Goal: Task Accomplishment & Management: Use online tool/utility

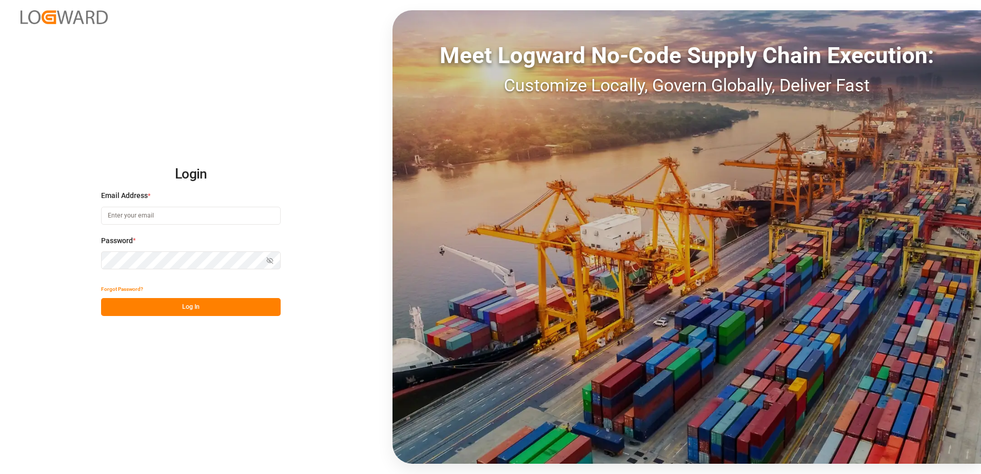
type input "robert.schimak@melitta.at"
click at [167, 305] on button "Log In" at bounding box center [191, 307] width 180 height 18
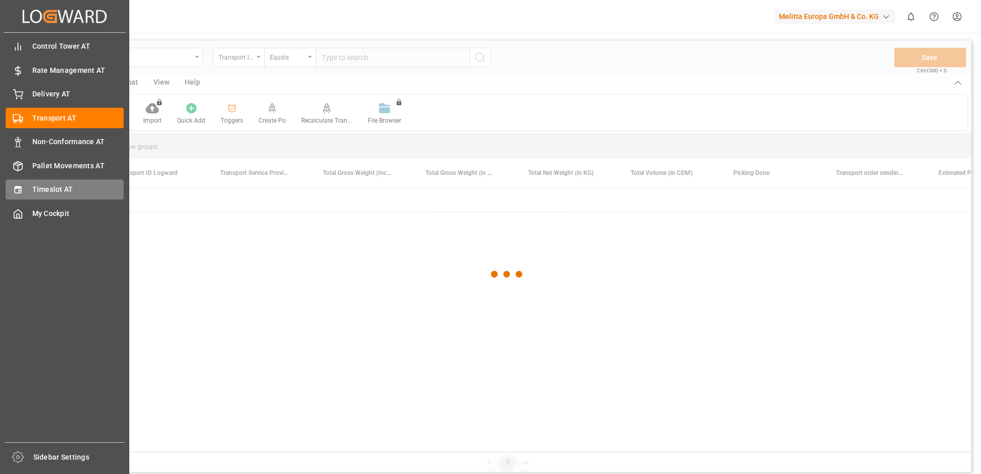
click at [27, 195] on div "Timeslot AT Timeslot AT" at bounding box center [65, 190] width 118 height 20
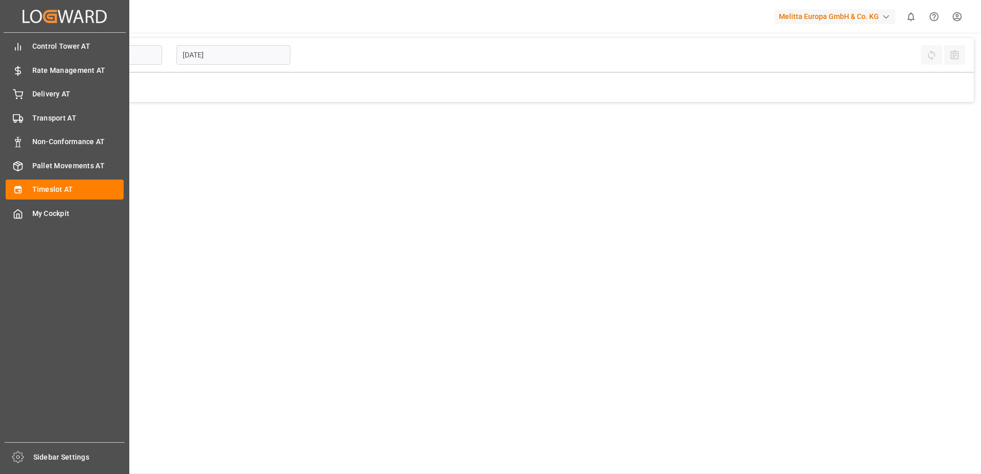
type input "Inbound AT"
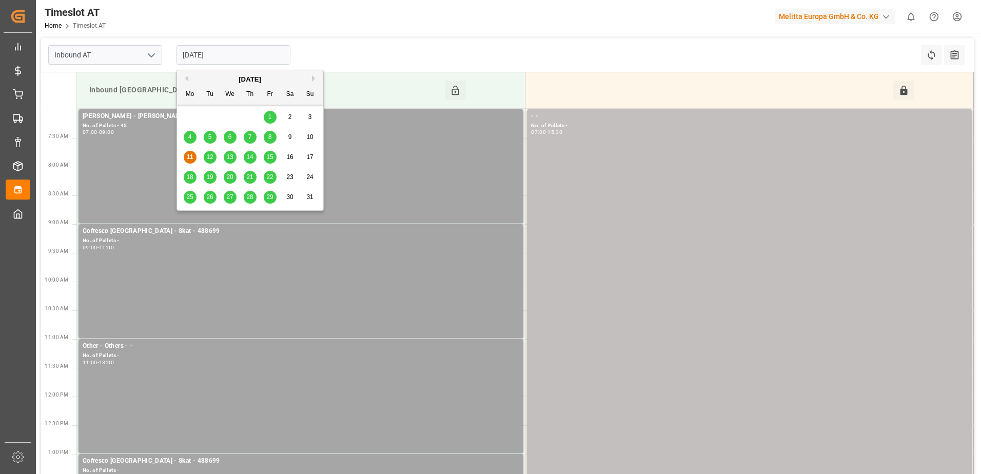
click at [205, 56] on input "11.08.2025" at bounding box center [234, 55] width 114 height 20
click at [209, 156] on span "12" at bounding box center [209, 156] width 7 height 7
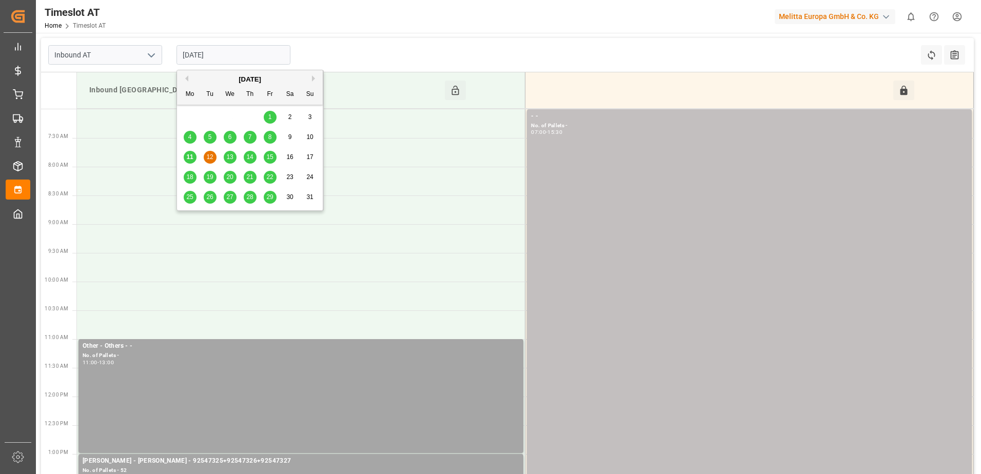
click at [216, 56] on input "12.08.2025" at bounding box center [234, 55] width 114 height 20
click at [187, 156] on span "11" at bounding box center [189, 156] width 7 height 7
type input "11.08.2025"
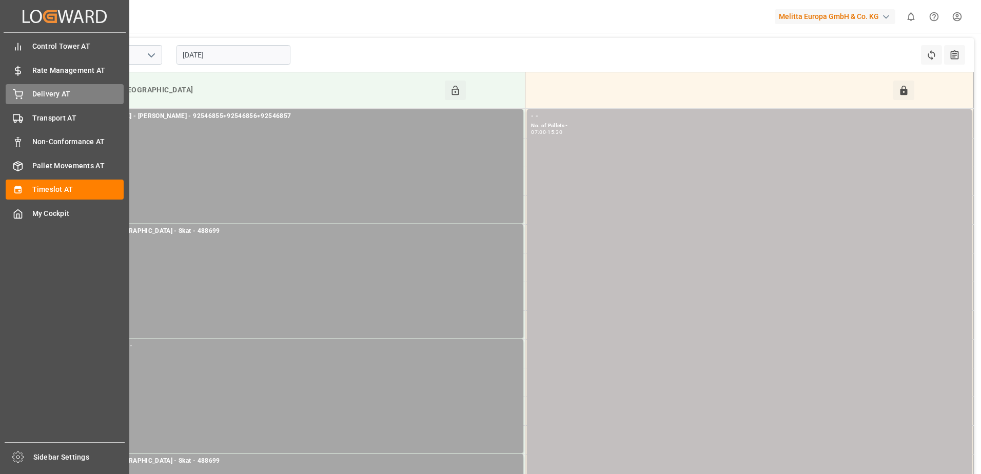
click at [17, 92] on icon at bounding box center [17, 93] width 9 height 7
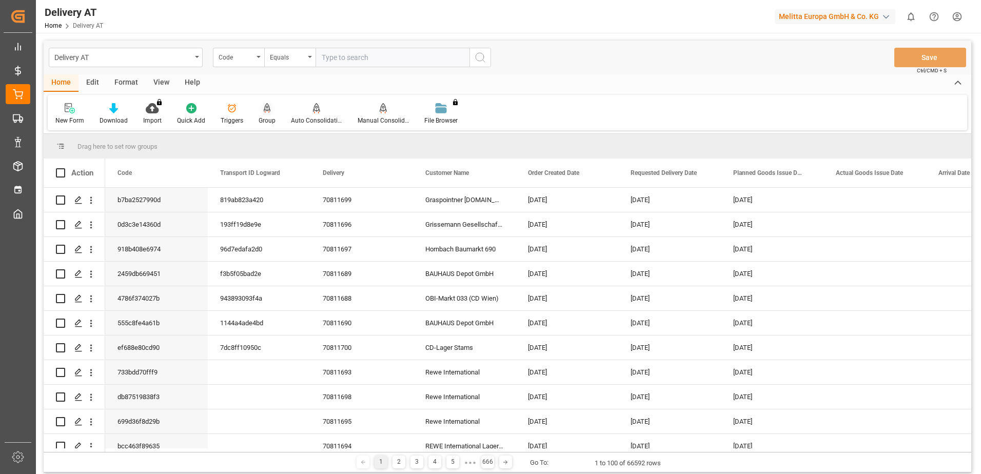
click at [264, 111] on icon at bounding box center [267, 107] width 7 height 9
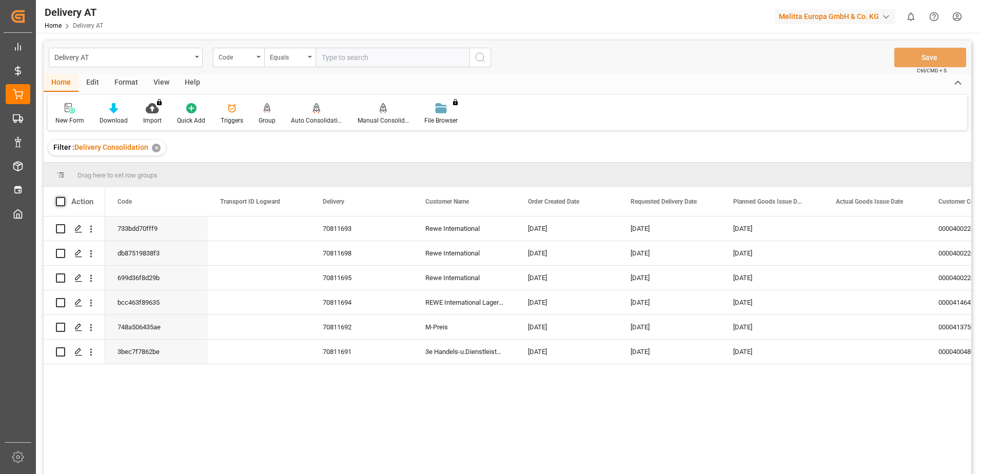
click at [60, 201] on span at bounding box center [60, 201] width 9 height 9
click at [64, 197] on input "checkbox" at bounding box center [64, 197] width 0 height 0
checkbox input "true"
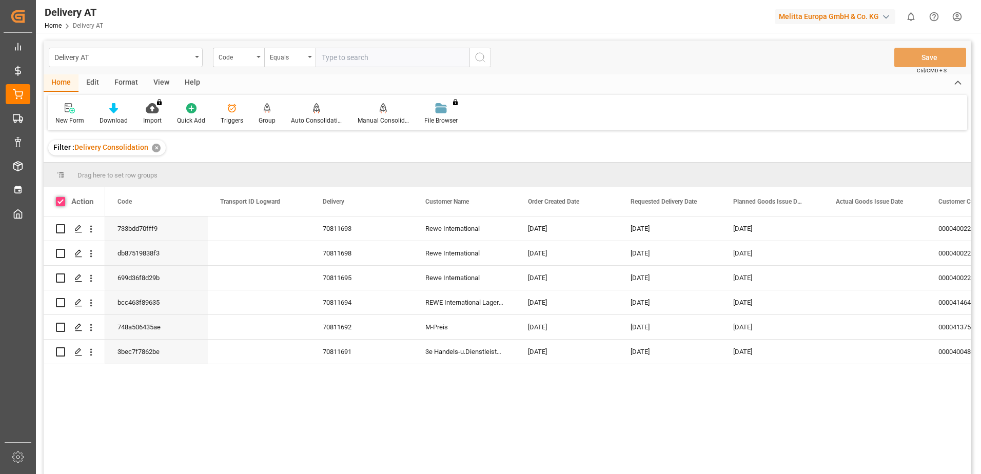
checkbox input "true"
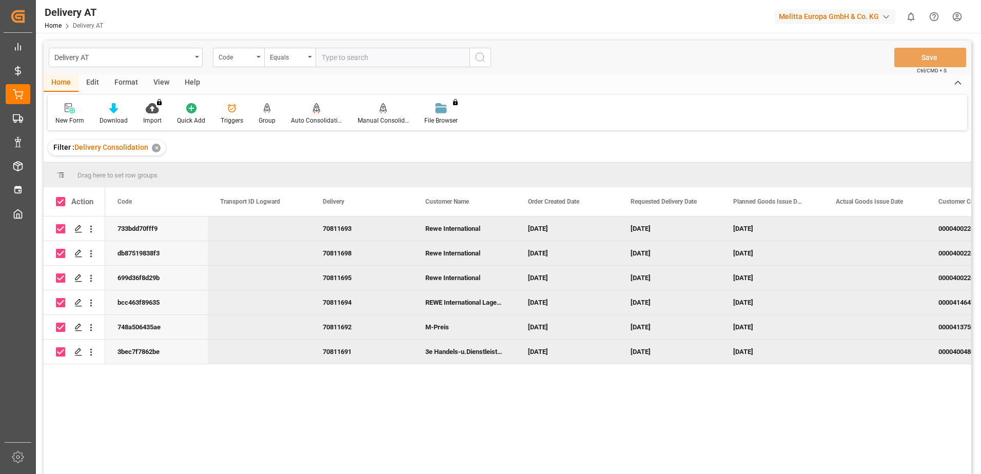
click at [320, 109] on div at bounding box center [316, 108] width 51 height 11
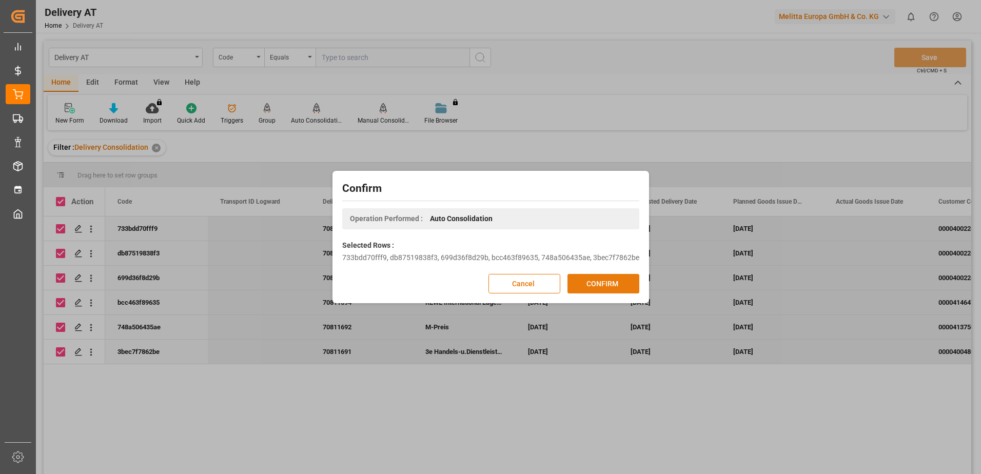
click at [605, 286] on button "CONFIRM" at bounding box center [604, 284] width 72 height 20
